Goal: Information Seeking & Learning: Learn about a topic

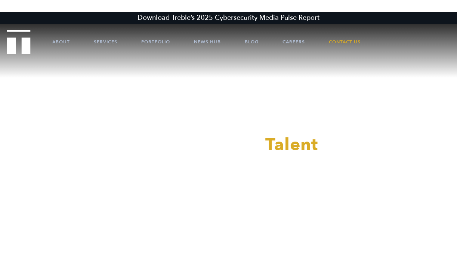
click at [295, 41] on div at bounding box center [228, 134] width 457 height 269
click at [295, 40] on link "Careers" at bounding box center [294, 42] width 22 height 22
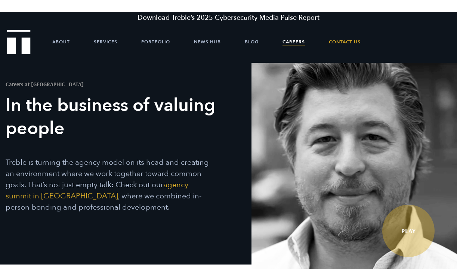
click at [25, 43] on img "Treble logo" at bounding box center [19, 42] width 24 height 24
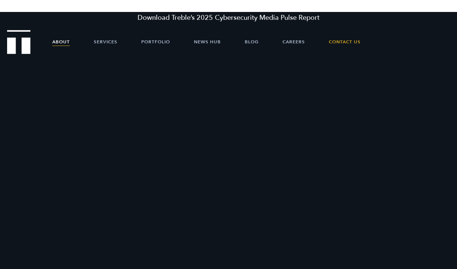
click at [59, 42] on link "About" at bounding box center [61, 42] width 18 height 22
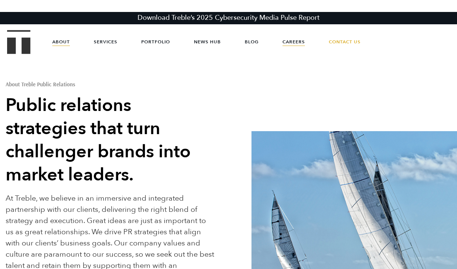
click at [292, 41] on link "Careers" at bounding box center [294, 42] width 22 height 22
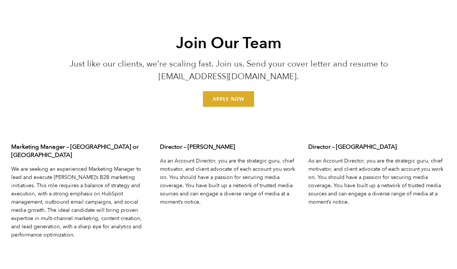
scroll to position [2270, 0]
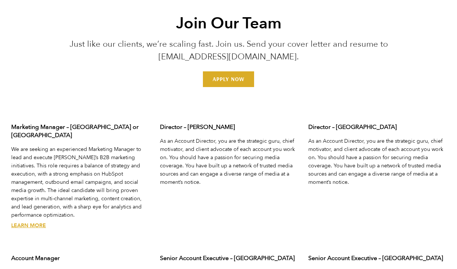
click at [34, 222] on link "Learn More" at bounding box center [28, 225] width 35 height 7
